Goal: Task Accomplishment & Management: Manage account settings

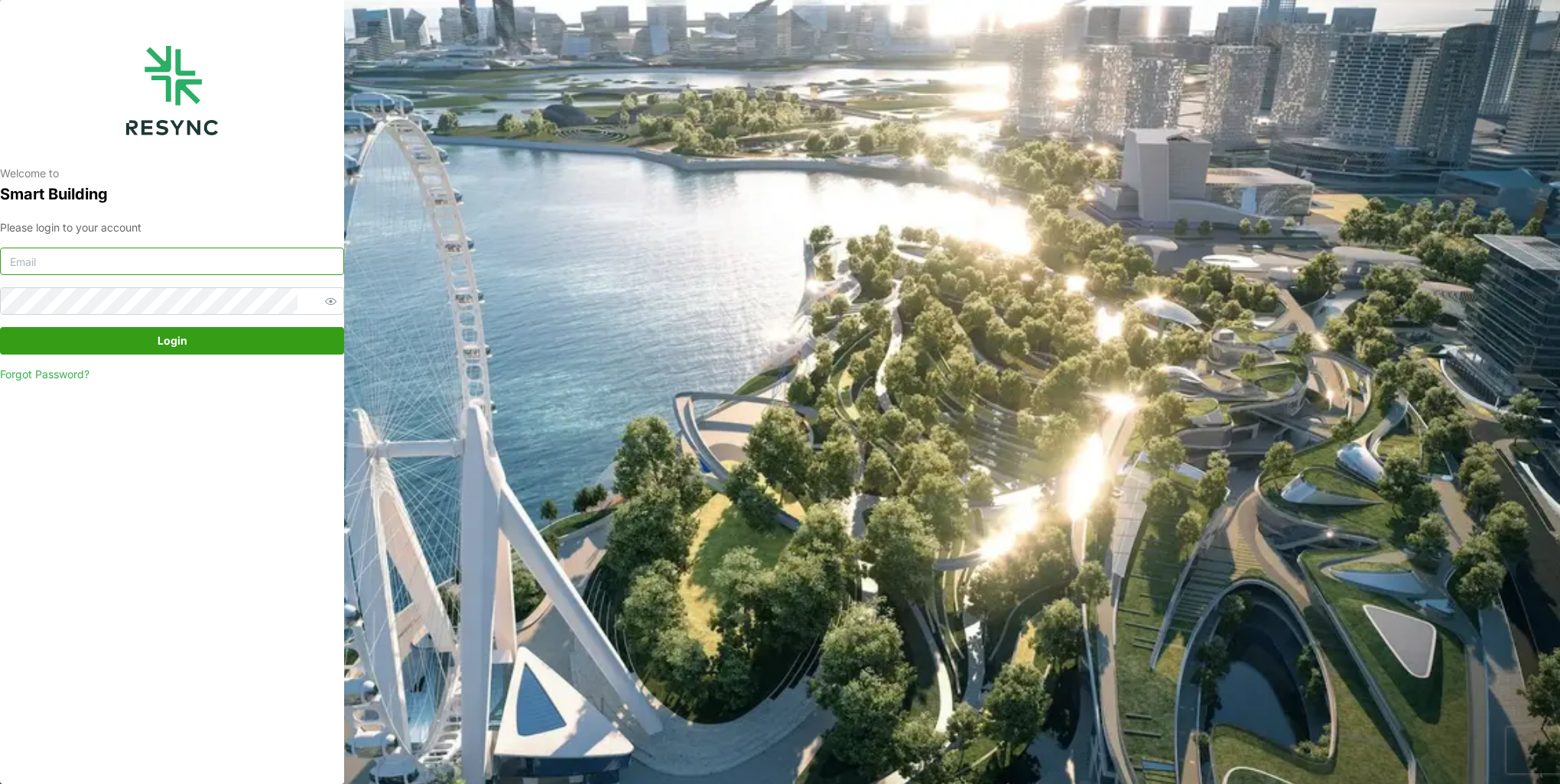
click at [232, 253] on input at bounding box center [172, 260] width 344 height 27
type input "[EMAIL_ADDRESS][DOMAIN_NAME]"
click at [0, 327] on button "Login" at bounding box center [172, 340] width 344 height 27
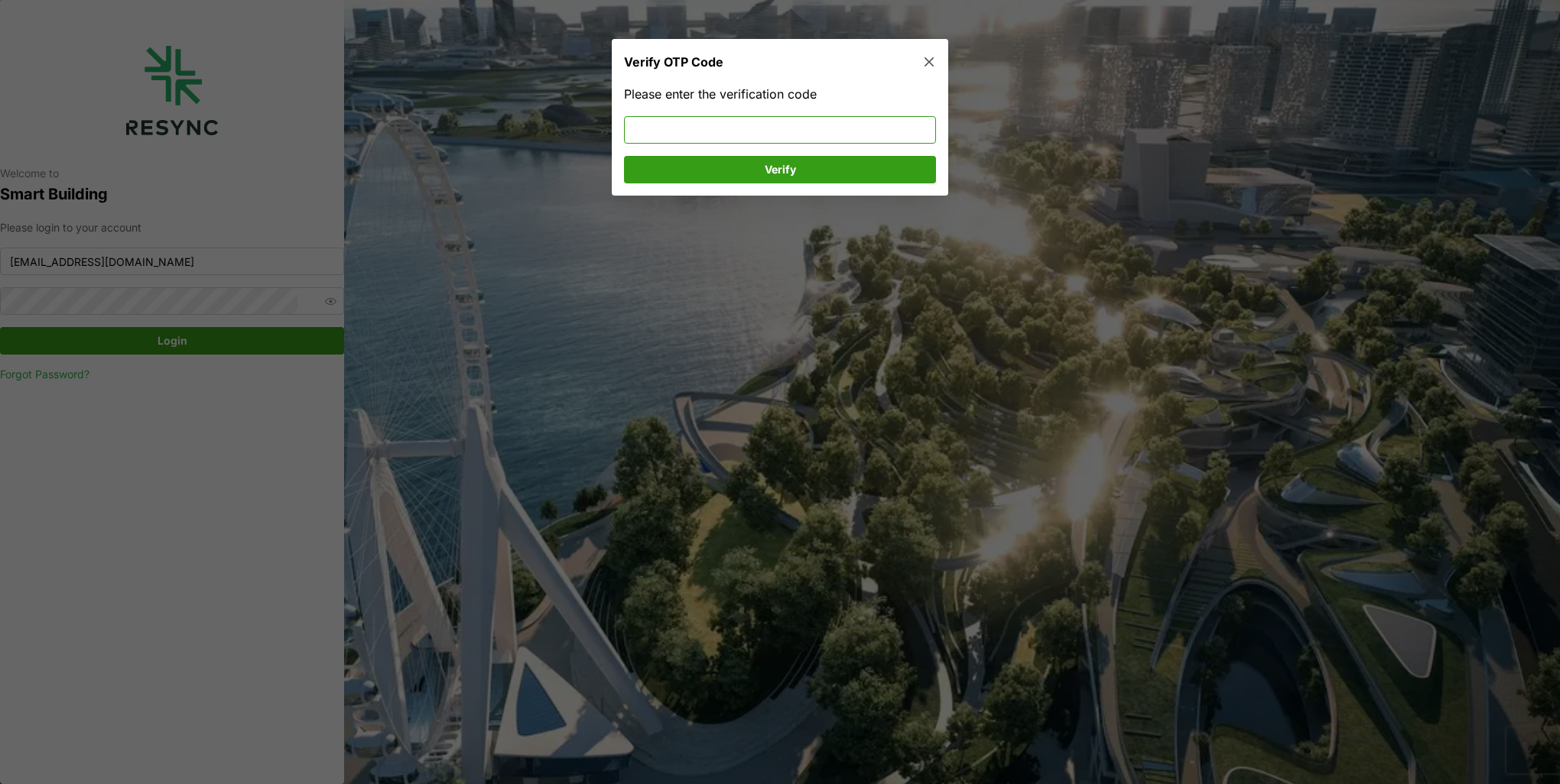
click at [868, 122] on input at bounding box center [780, 129] width 312 height 27
type input "201069"
click at [848, 172] on span "Verify" at bounding box center [780, 170] width 283 height 26
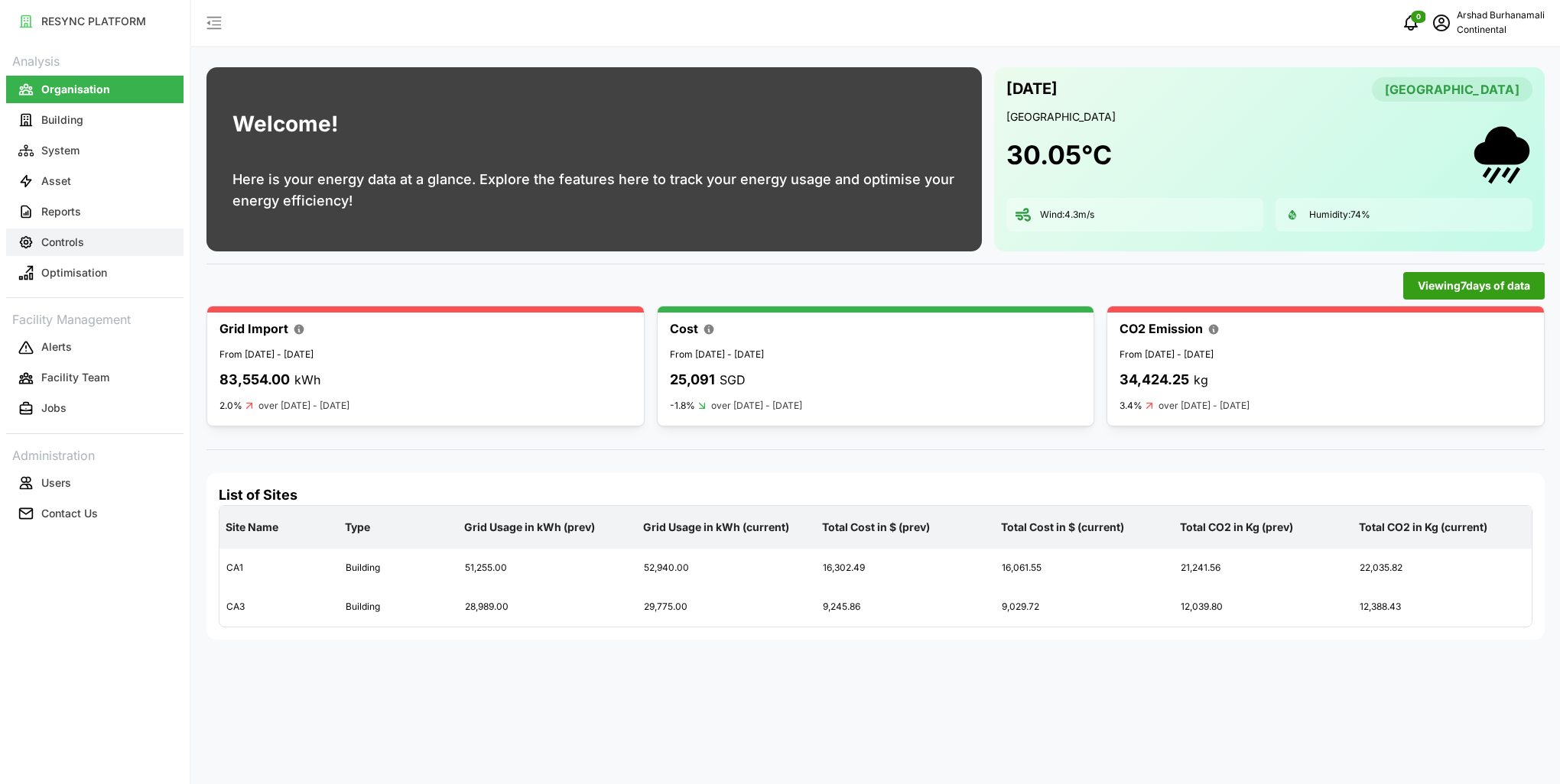
click at [79, 237] on p "Controls" at bounding box center [62, 242] width 43 height 15
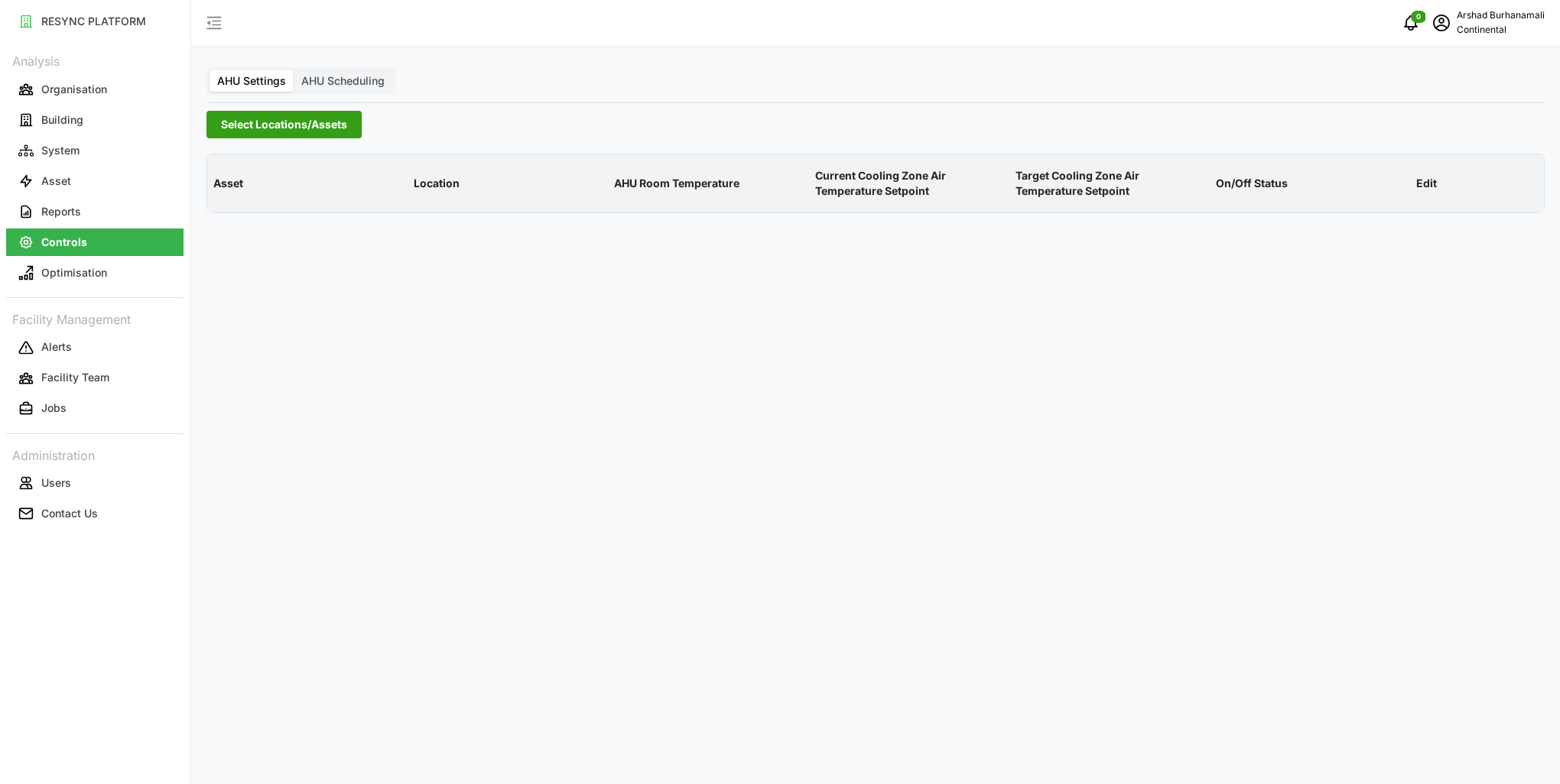
click at [241, 142] on div "AHU Settings AHU Scheduling Select Locations/Assets Asset Location AHU Room Tem…" at bounding box center [876, 392] width 1369 height 784
click at [257, 125] on span "Select Locations/Assets" at bounding box center [284, 125] width 126 height 26
click at [226, 193] on icon at bounding box center [226, 194] width 12 height 12
click at [260, 215] on span "Select CA1" at bounding box center [257, 216] width 10 height 10
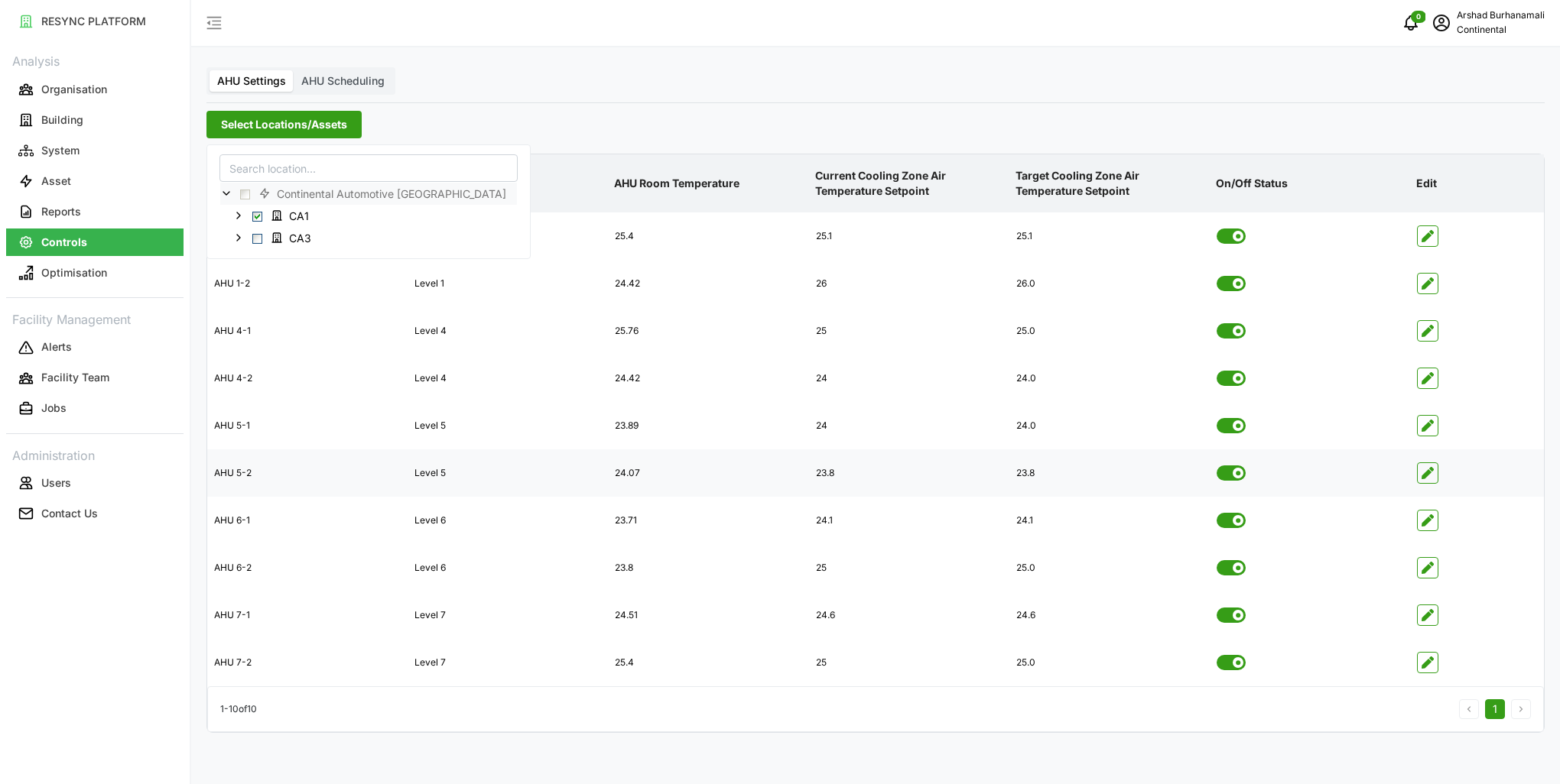
click at [1433, 479] on icon "button" at bounding box center [1428, 474] width 12 height 12
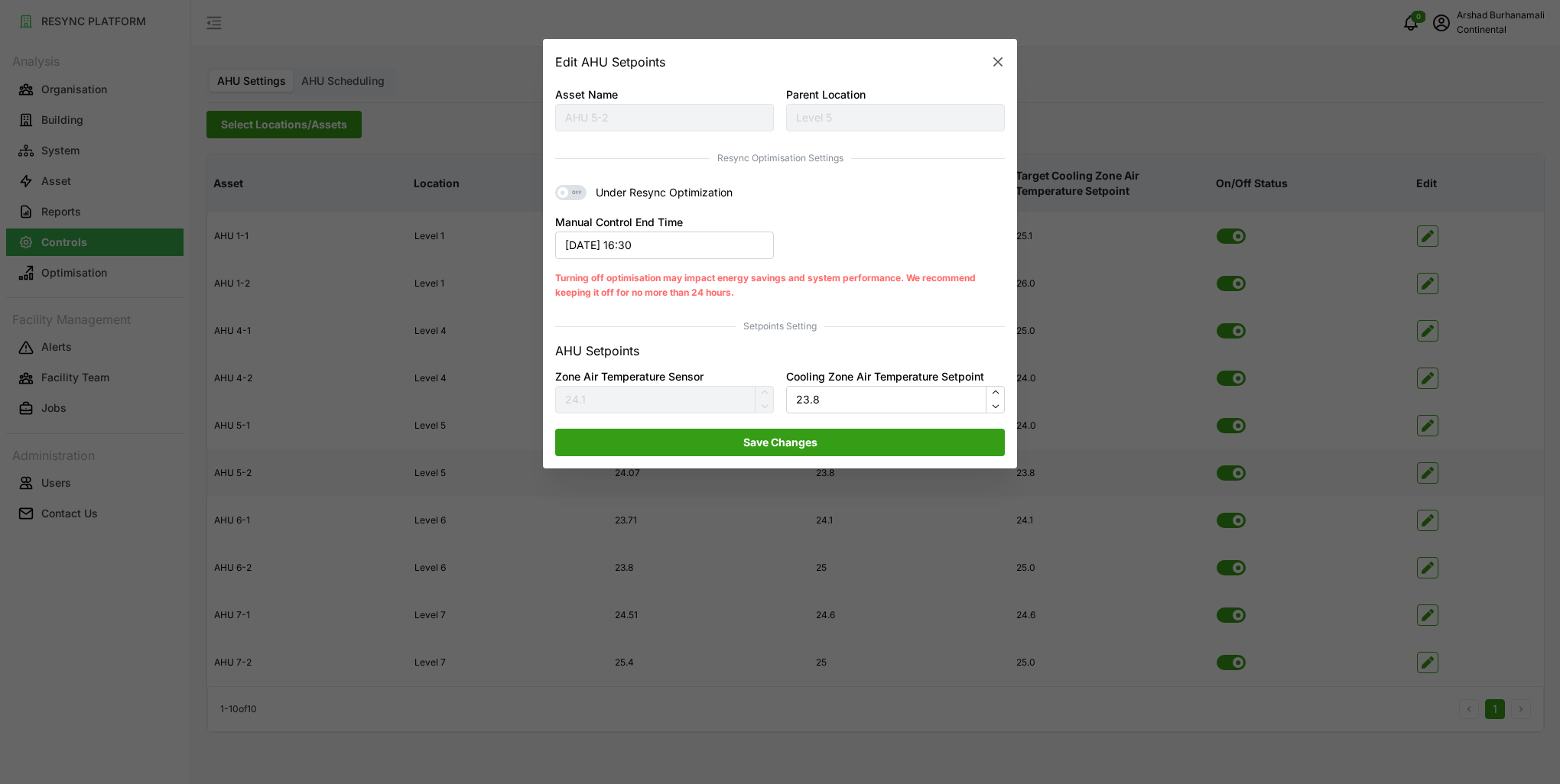
click at [998, 61] on icon "button" at bounding box center [998, 61] width 9 height 9
